Goal: Transaction & Acquisition: Purchase product/service

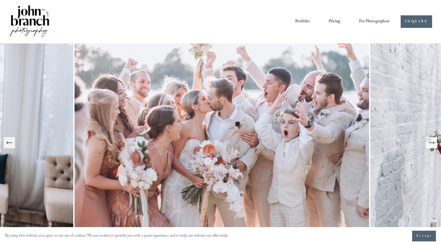
click at [434, 144] on icon "Next Slide" at bounding box center [431, 142] width 7 height 7
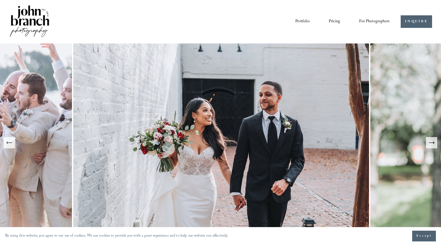
click at [434, 144] on icon "Next Slide" at bounding box center [431, 142] width 7 height 7
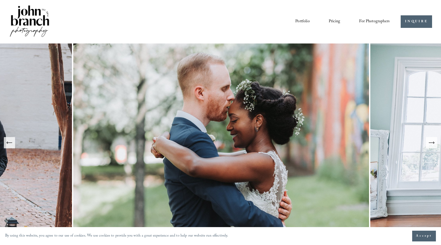
click at [428, 145] on button "Next Slide" at bounding box center [431, 142] width 11 height 11
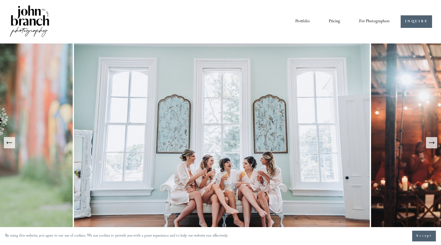
click at [428, 145] on button "Next Slide" at bounding box center [431, 142] width 11 height 11
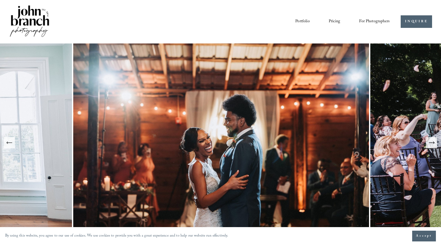
click at [428, 145] on button "Next Slide" at bounding box center [431, 142] width 11 height 11
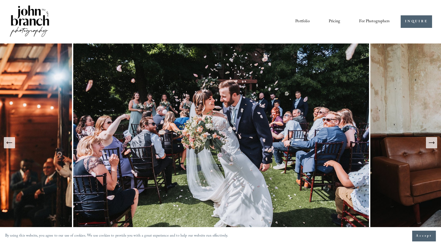
click at [428, 145] on button "Next Slide" at bounding box center [431, 142] width 11 height 11
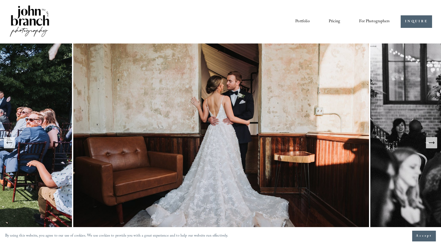
click at [428, 145] on button "Next Slide" at bounding box center [431, 142] width 11 height 11
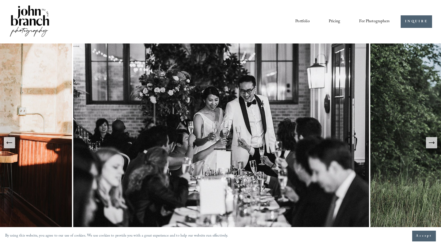
click at [428, 145] on button "Next Slide" at bounding box center [431, 142] width 11 height 11
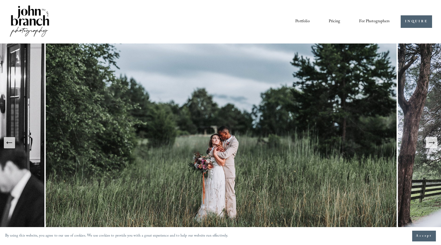
click at [432, 144] on icon "Next Slide" at bounding box center [431, 142] width 7 height 7
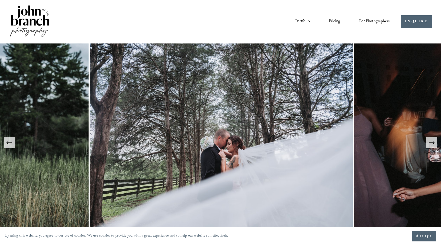
click at [432, 144] on icon "Next Slide" at bounding box center [431, 142] width 7 height 7
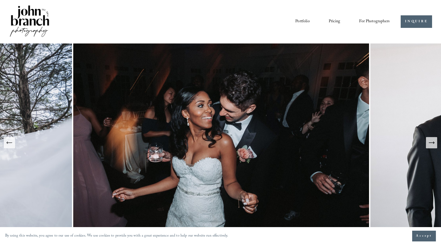
click at [432, 144] on icon "Next Slide" at bounding box center [431, 142] width 7 height 7
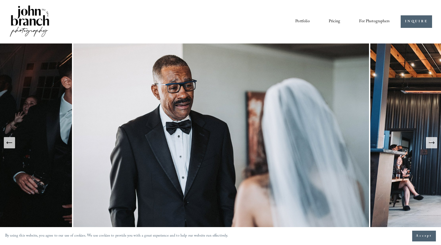
click at [432, 144] on icon "Next Slide" at bounding box center [431, 142] width 7 height 7
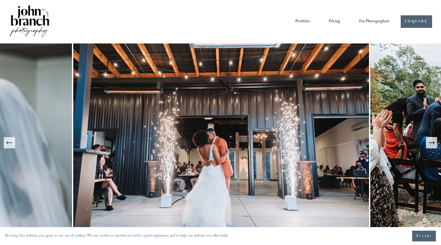
click at [432, 144] on icon "Next Slide" at bounding box center [431, 142] width 7 height 7
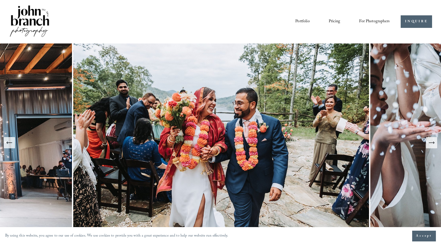
click at [432, 144] on icon "Next Slide" at bounding box center [431, 142] width 7 height 7
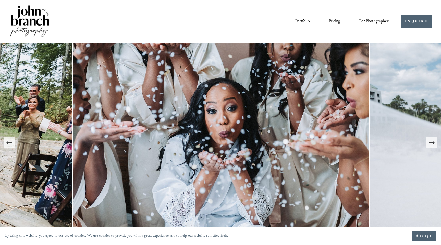
click at [432, 144] on icon "Next Slide" at bounding box center [431, 142] width 7 height 7
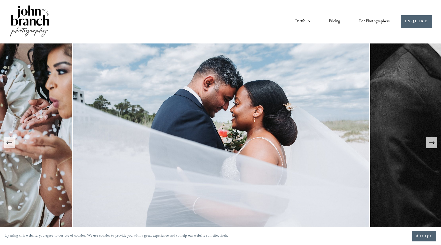
click at [432, 144] on icon "Next Slide" at bounding box center [431, 142] width 7 height 7
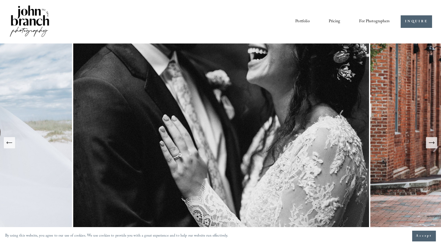
click at [432, 144] on icon "Next Slide" at bounding box center [431, 142] width 7 height 7
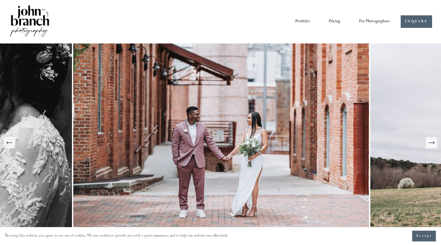
click at [432, 144] on icon "Next Slide" at bounding box center [431, 142] width 7 height 7
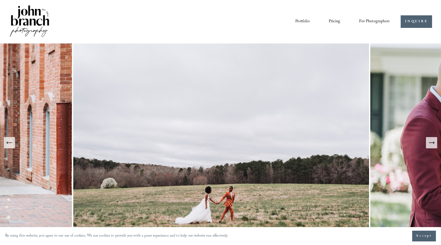
click at [0, 0] on span "Presets" at bounding box center [0, 0] width 0 height 0
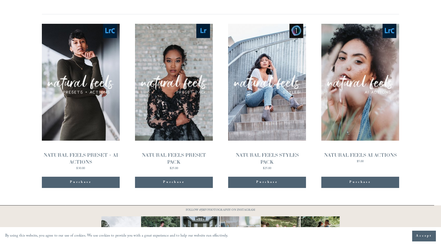
scroll to position [531, 0]
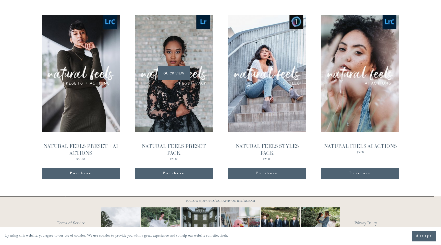
click at [171, 91] on div "Quick View" at bounding box center [174, 73] width 78 height 117
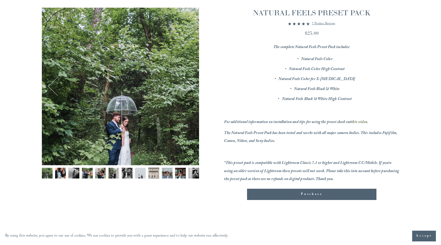
scroll to position [63, 0]
click at [129, 174] on img "Image 7 of 12" at bounding box center [127, 172] width 11 height 11
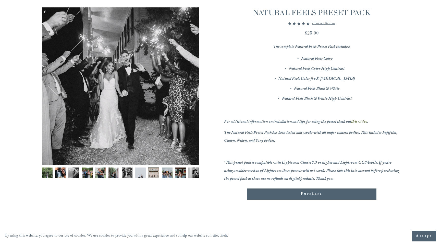
click at [120, 174] on div "Gallery thumbnails" at bounding box center [120, 174] width 157 height 14
click at [105, 174] on img "Image 5 of 12" at bounding box center [100, 172] width 11 height 11
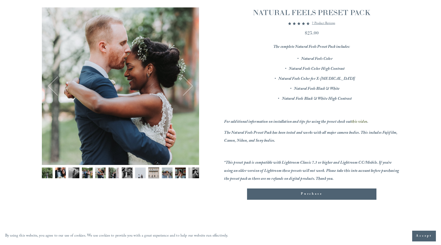
click at [190, 86] on button "Next" at bounding box center [183, 86] width 18 height 18
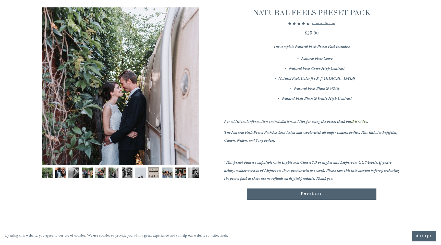
click at [190, 86] on button "Next" at bounding box center [183, 86] width 18 height 18
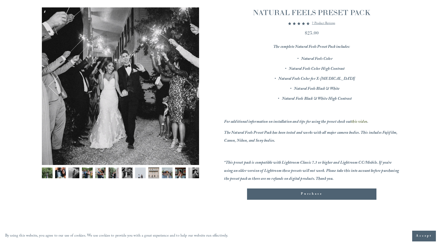
click at [190, 86] on button "Next" at bounding box center [183, 86] width 18 height 18
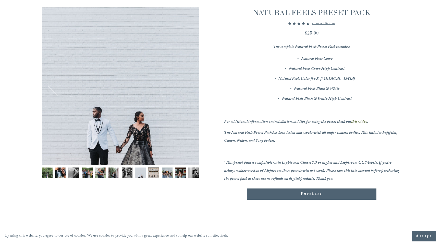
click at [190, 86] on button "Next" at bounding box center [183, 86] width 18 height 18
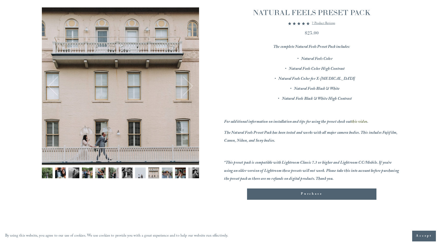
click at [190, 86] on button "Next" at bounding box center [183, 86] width 18 height 18
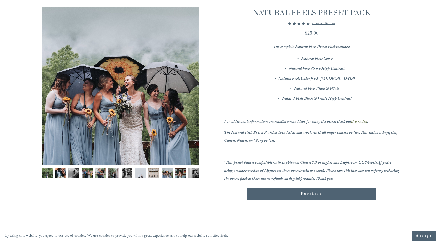
click at [190, 86] on button "Next" at bounding box center [183, 86] width 18 height 18
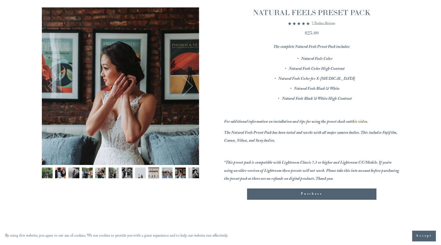
click at [190, 86] on button "Next" at bounding box center [183, 86] width 18 height 18
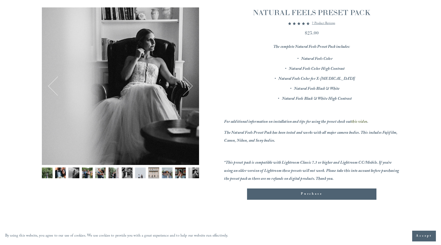
click at [190, 86] on button "Next" at bounding box center [183, 86] width 18 height 18
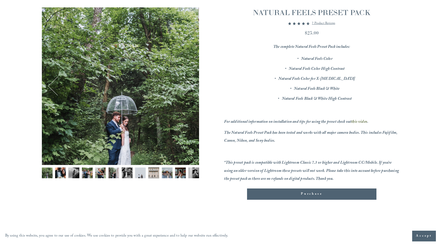
click at [190, 86] on button "Next" at bounding box center [183, 86] width 18 height 18
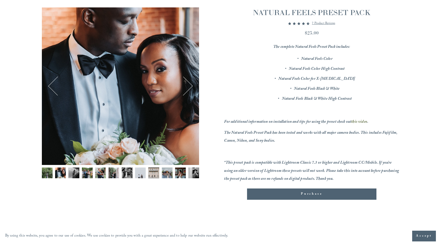
click at [190, 86] on button "Next" at bounding box center [183, 86] width 18 height 18
